Goal: Find specific page/section: Find specific page/section

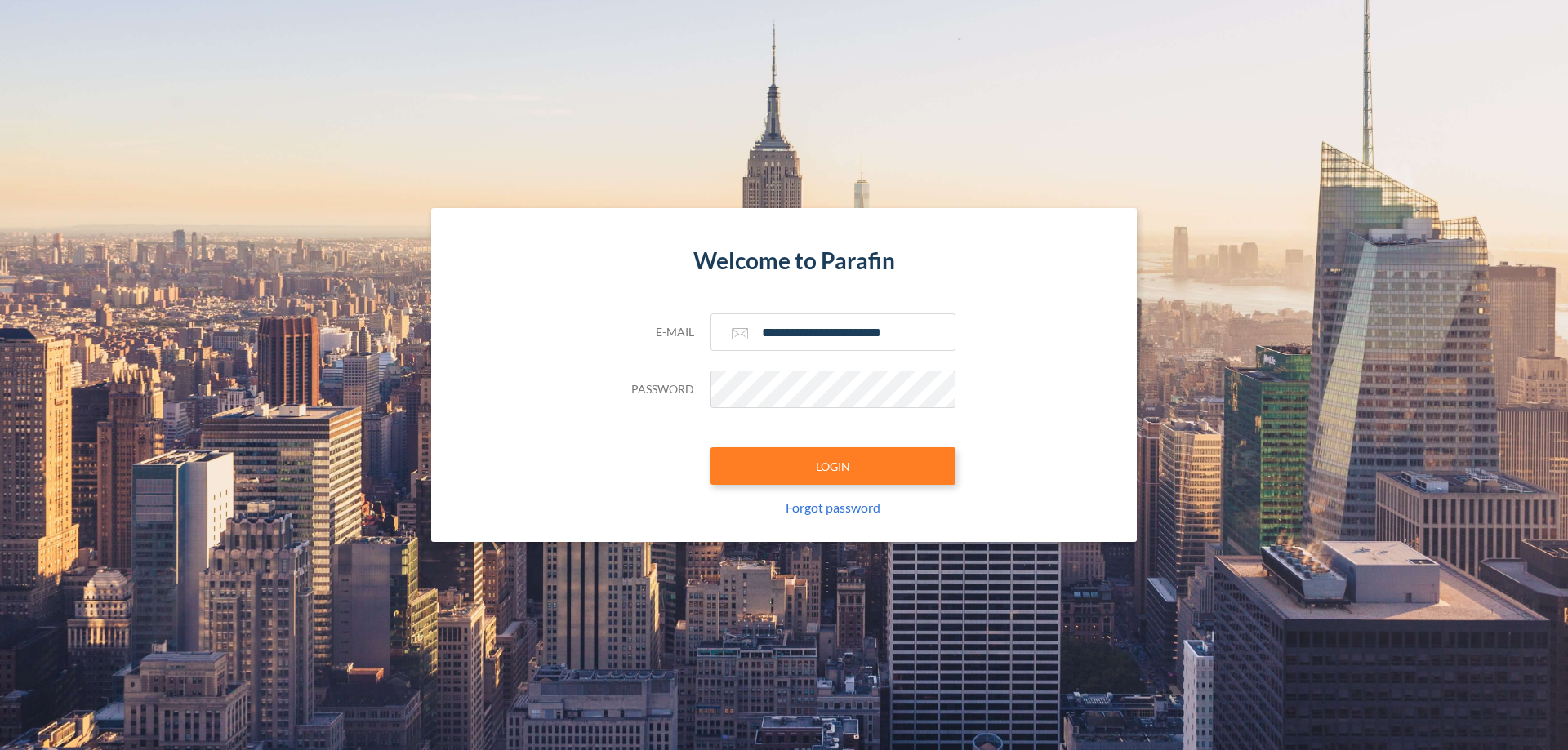
type input "**********"
click at [833, 466] on button "LOGIN" at bounding box center [833, 466] width 245 height 38
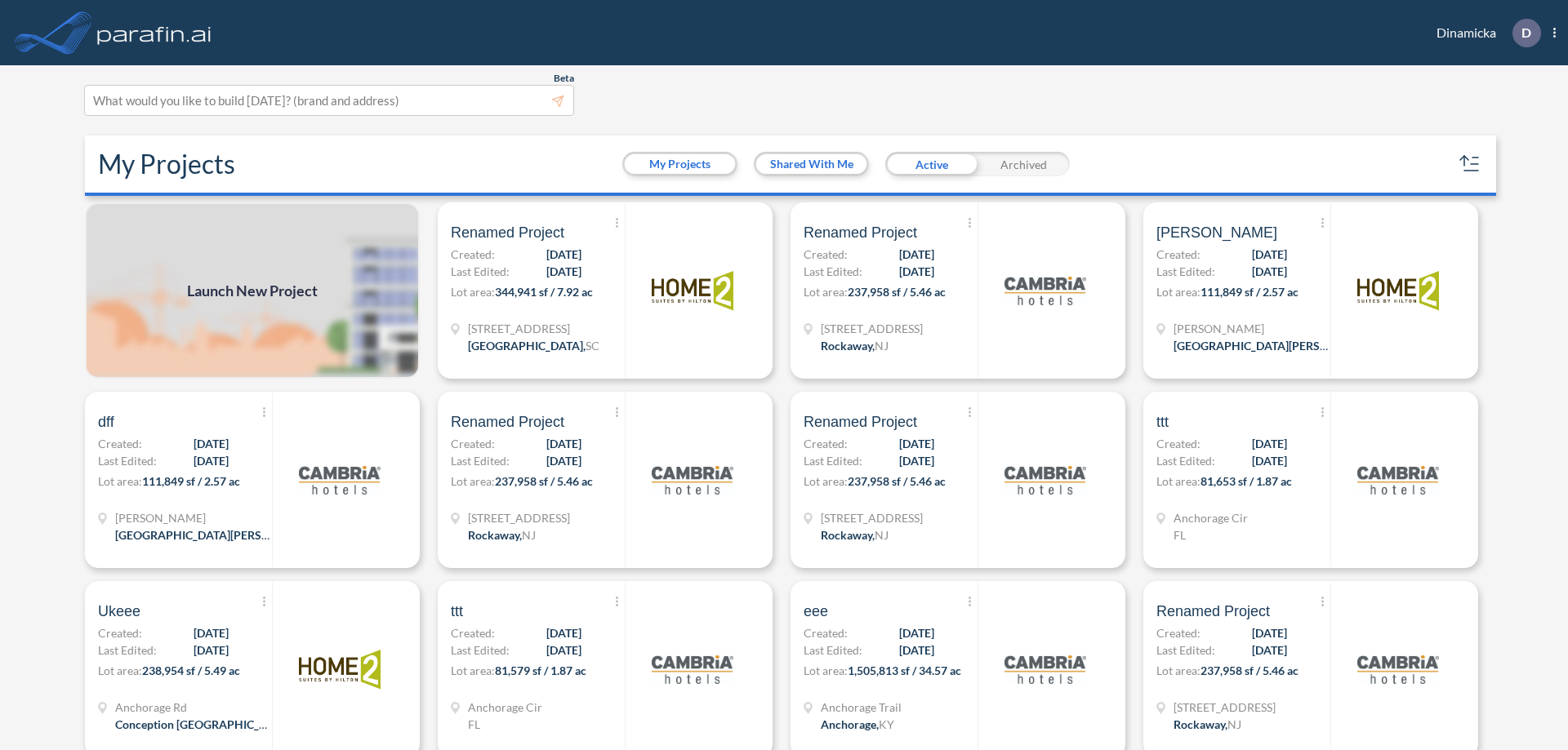
scroll to position [5, 0]
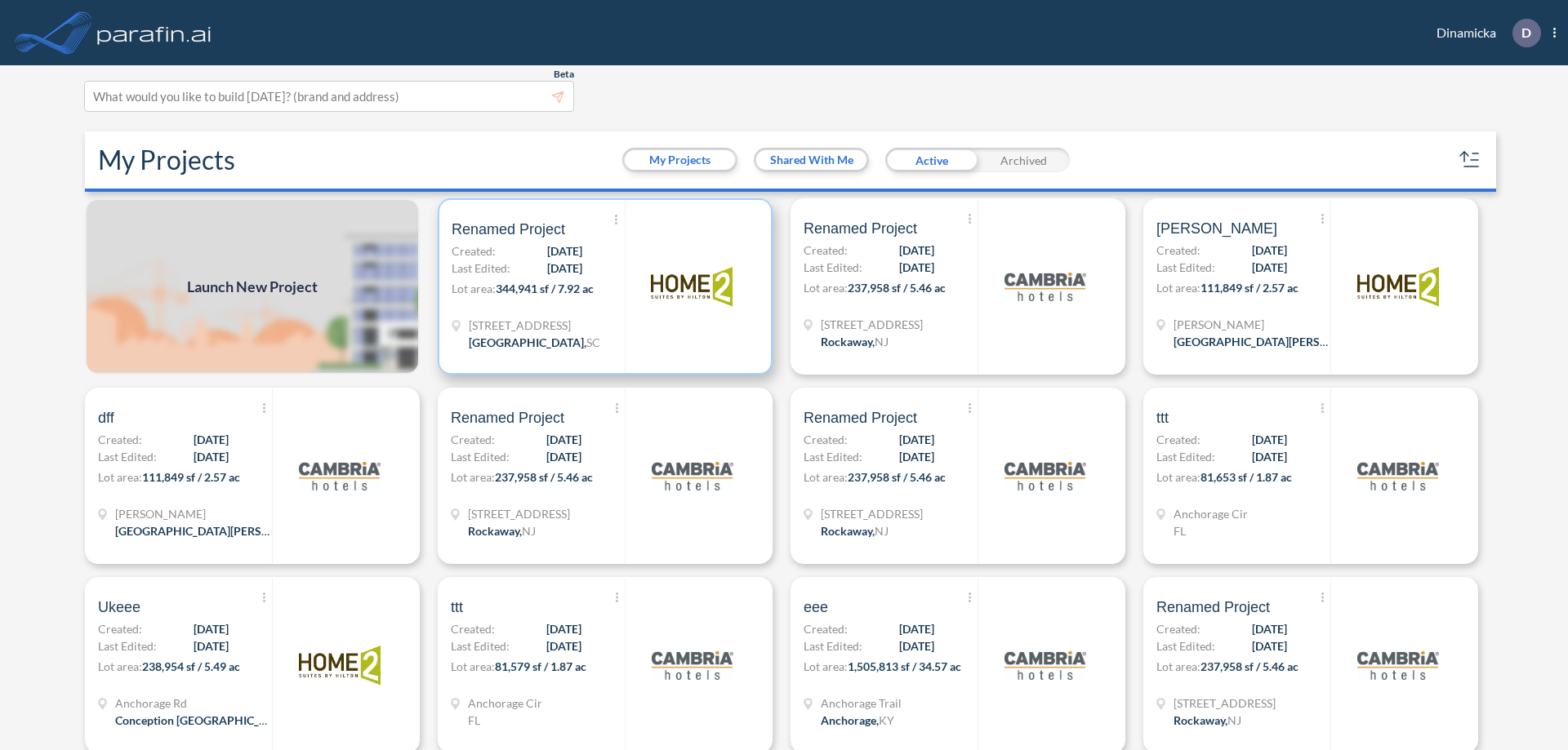
click at [602, 286] on p "Lot area: 344,941 sf / 7.92 ac" at bounding box center [538, 292] width 173 height 23
